Goal: Information Seeking & Learning: Find specific fact

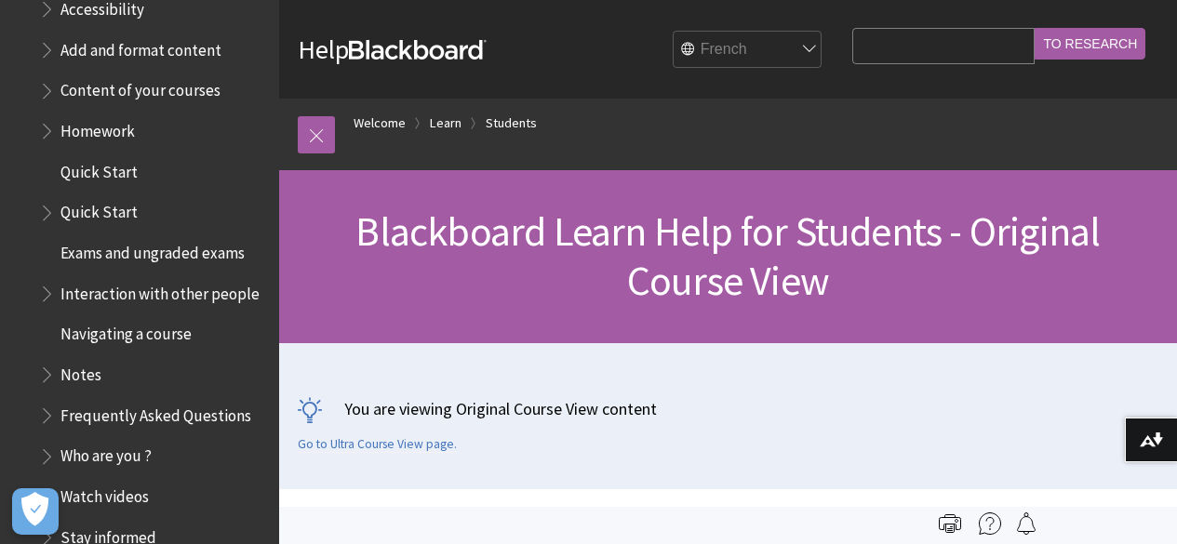
scroll to position [2060, 0]
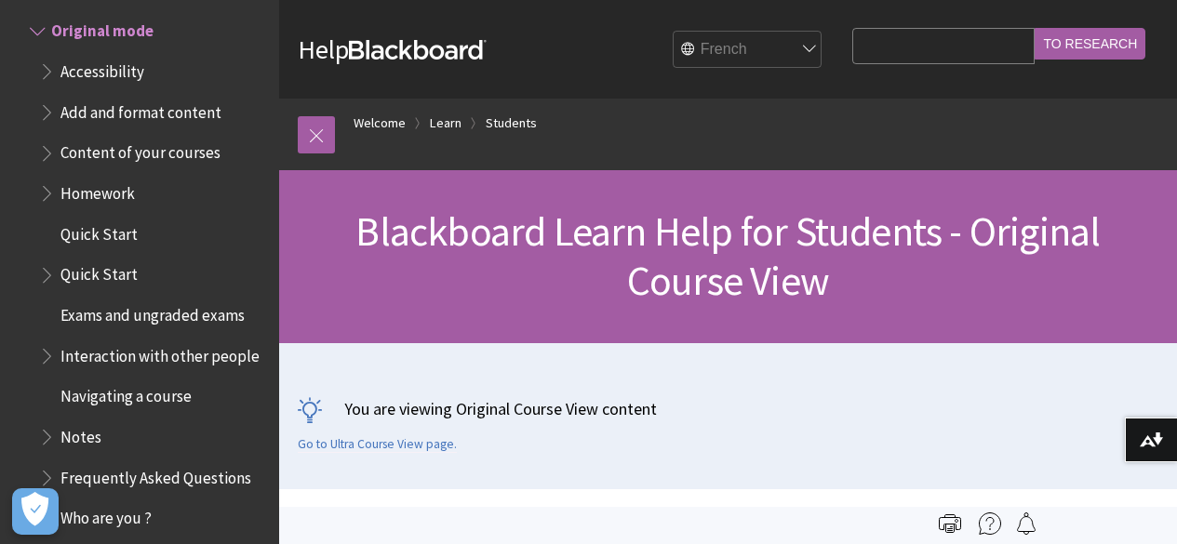
click at [991, 45] on input "Search Query" at bounding box center [943, 46] width 182 height 36
click at [1034, 28] on input "To research" at bounding box center [1089, 44] width 111 height 32
type input "do not have permission"
click at [1034, 28] on input "To research" at bounding box center [1089, 44] width 111 height 32
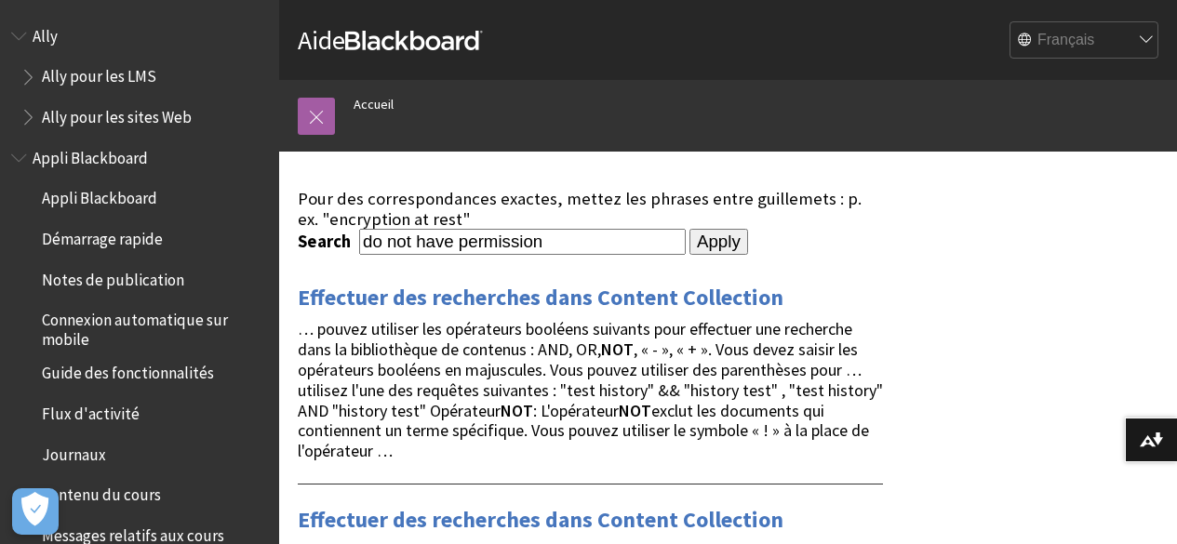
click at [1111, 40] on select "English عربية Català Cymraeg Deutsch Español Suomi Français עברית Italiano 日本語 …" at bounding box center [1084, 40] width 149 height 37
select select "/search?query=do%20not%20have%20permission"
click at [1010, 22] on select "English عربية Català Cymraeg Deutsch Español Suomi Français עברית Italiano 日本語 …" at bounding box center [1084, 40] width 149 height 37
